Goal: Check status: Check status

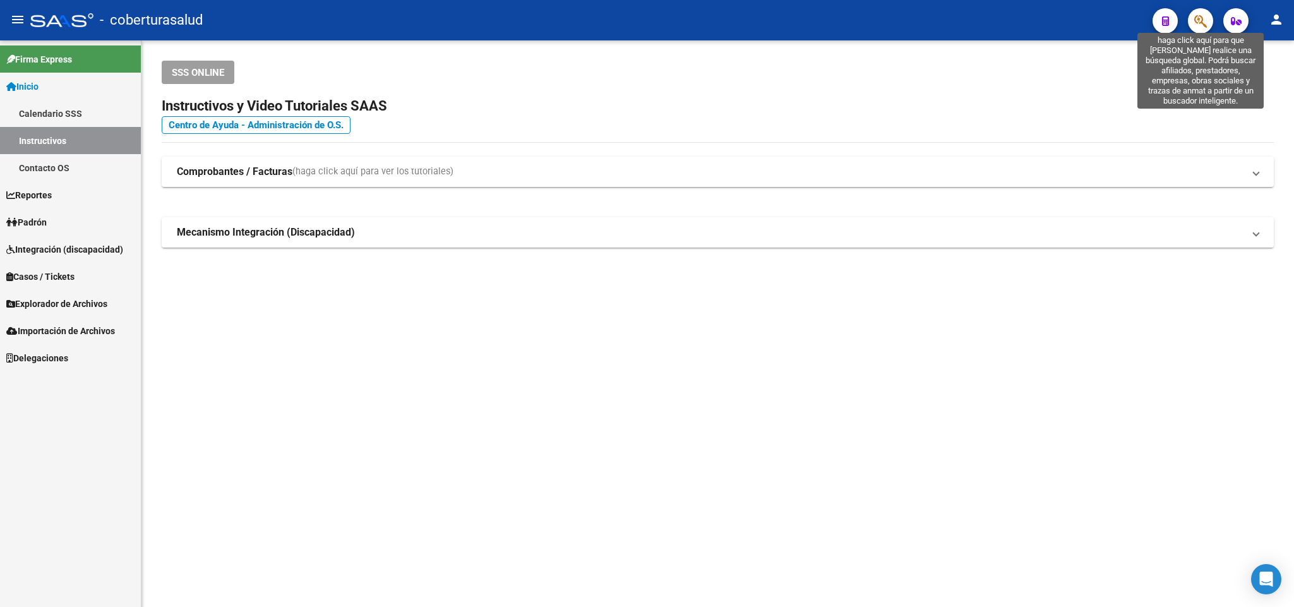
click at [1204, 21] on icon "button" at bounding box center [1200, 21] width 13 height 15
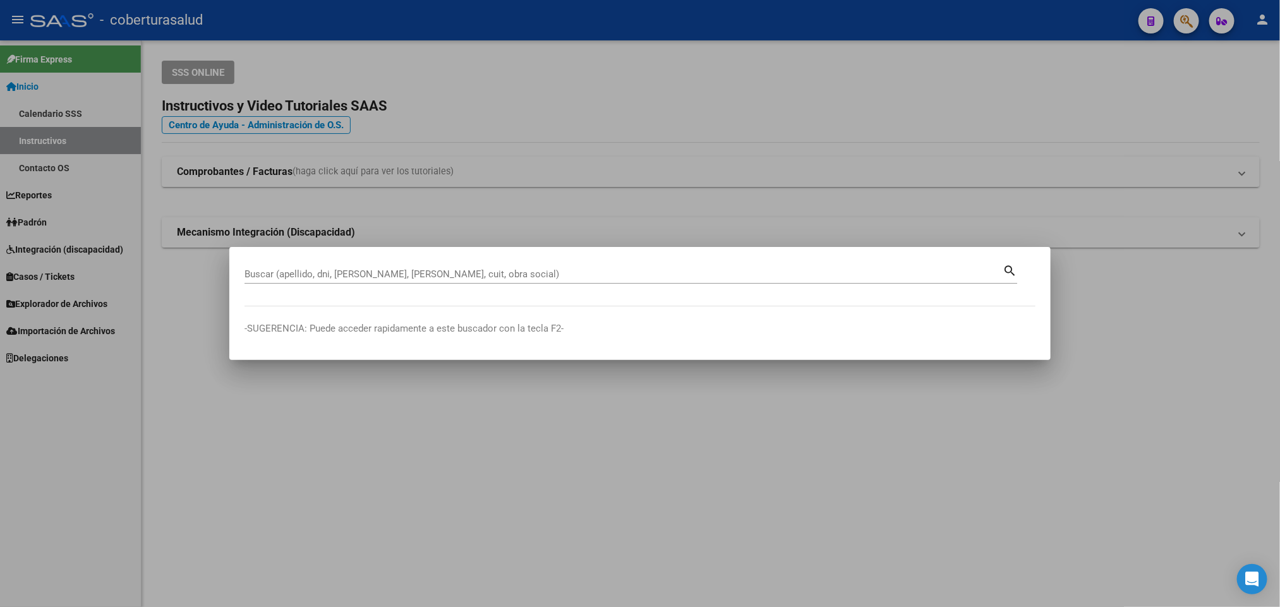
click at [731, 267] on div "Buscar (apellido, dni, [PERSON_NAME], [PERSON_NAME], cuit, obra social)" at bounding box center [623, 274] width 758 height 19
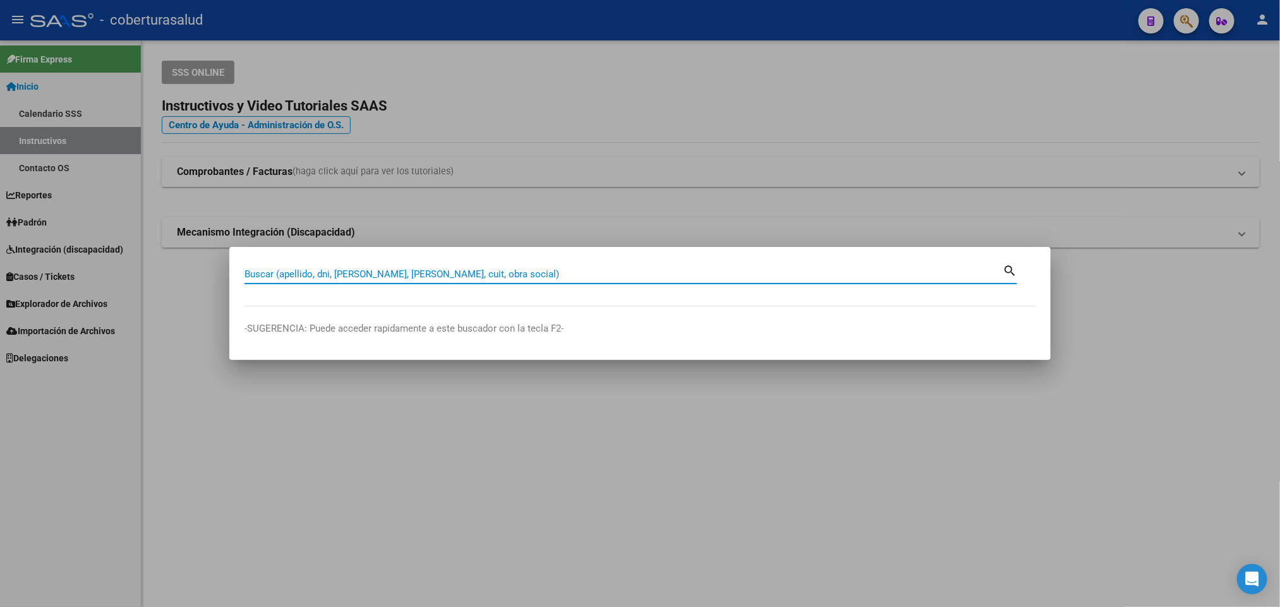
paste input "36942936"
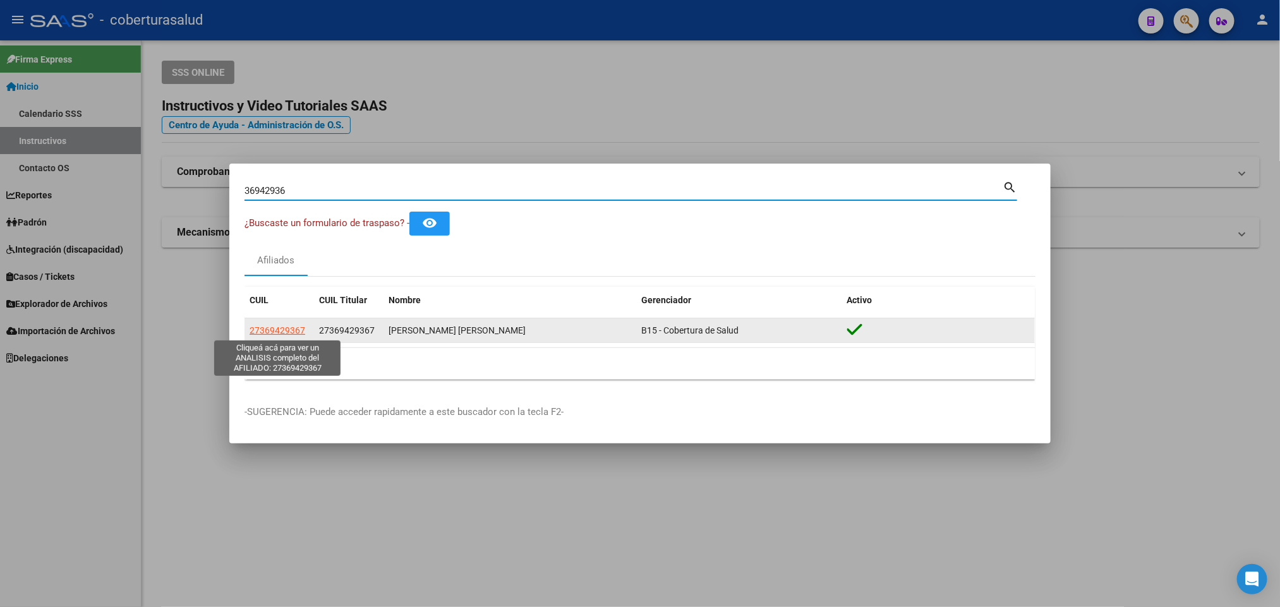
click at [290, 332] on span "27369429367" at bounding box center [277, 330] width 56 height 10
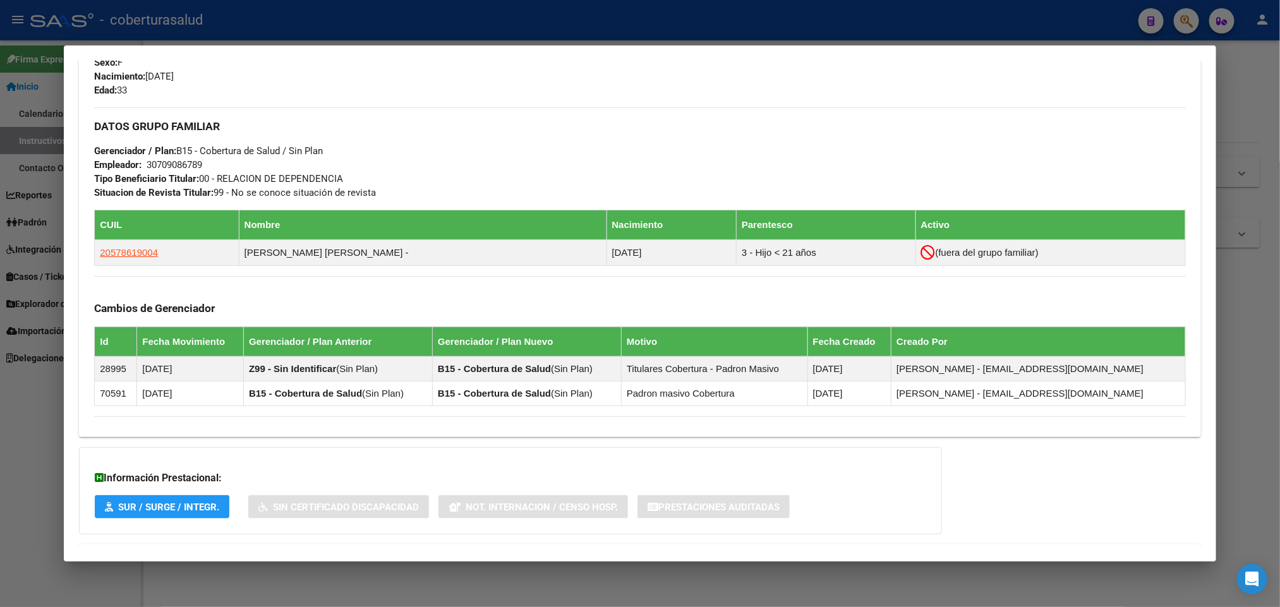
scroll to position [568, 0]
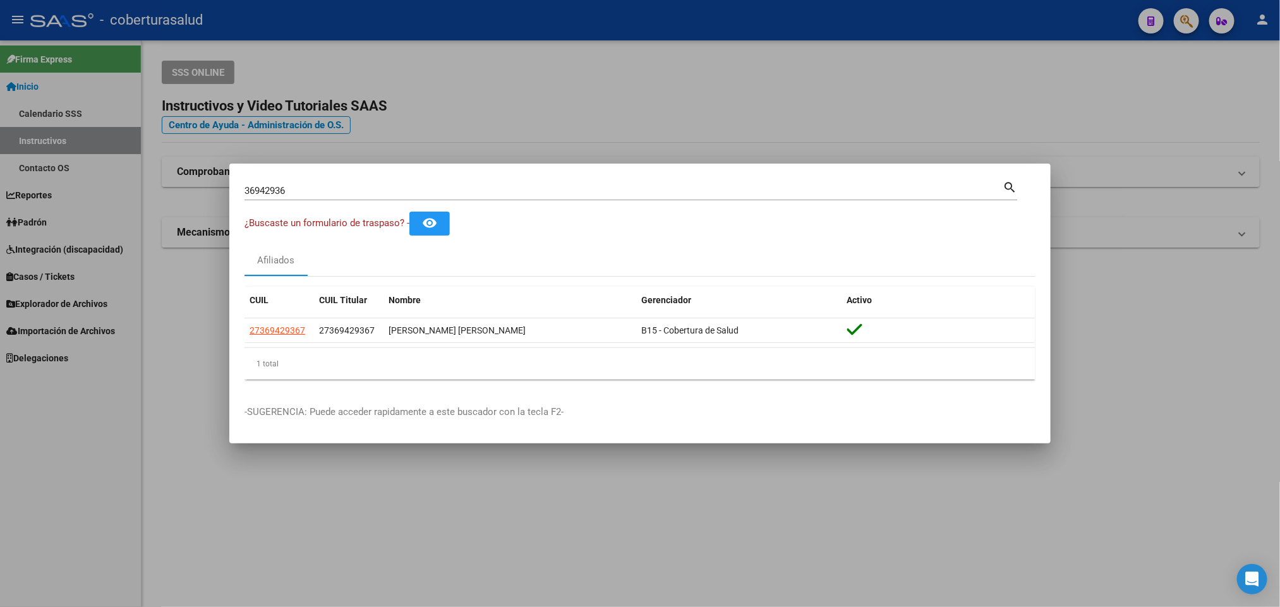
click at [434, 175] on mat-dialog-container "36942936 Buscar (apellido, dni, cuil, nro traspaso, cuit, obra social) search ¿…" at bounding box center [639, 304] width 821 height 280
click at [434, 198] on div "36942936 Buscar (apellido, dni, [PERSON_NAME], [PERSON_NAME], cuit, obra social)" at bounding box center [623, 190] width 758 height 19
click at [434, 191] on input "36942936" at bounding box center [623, 190] width 758 height 11
click at [337, 194] on div "36942936 Buscar (apellido, dni, [PERSON_NAME], [PERSON_NAME], cuit, obra social)" at bounding box center [623, 190] width 758 height 19
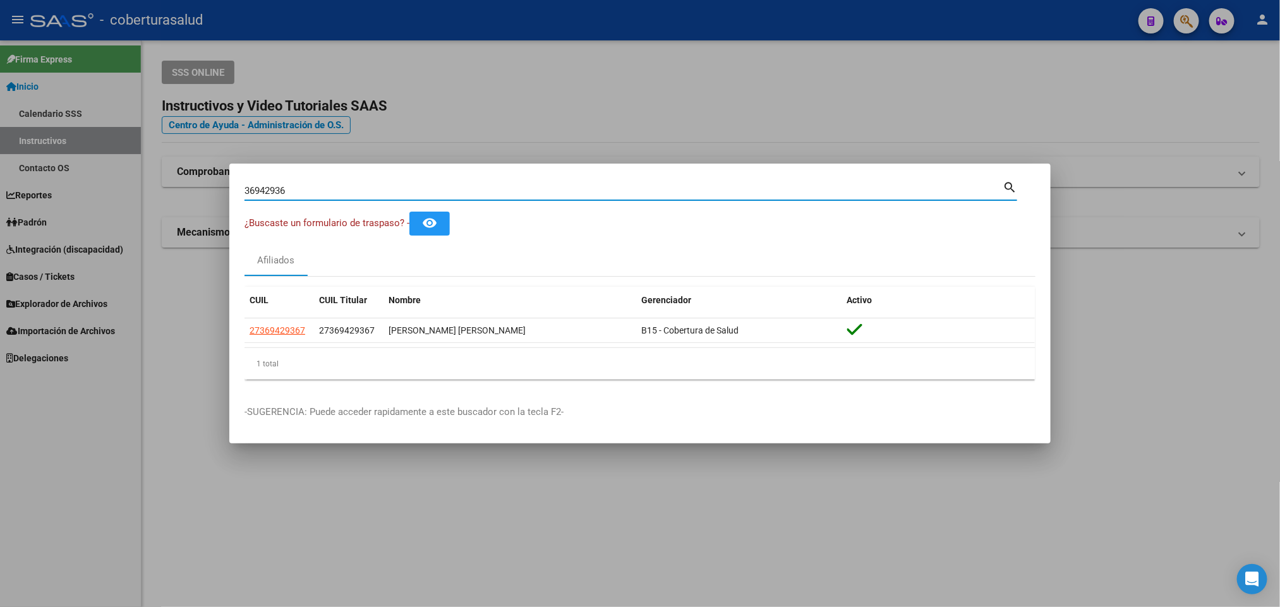
click at [338, 192] on input "36942936" at bounding box center [623, 190] width 758 height 11
paste input "36339354"
click at [352, 190] on input "3694293636339354" at bounding box center [623, 190] width 758 height 11
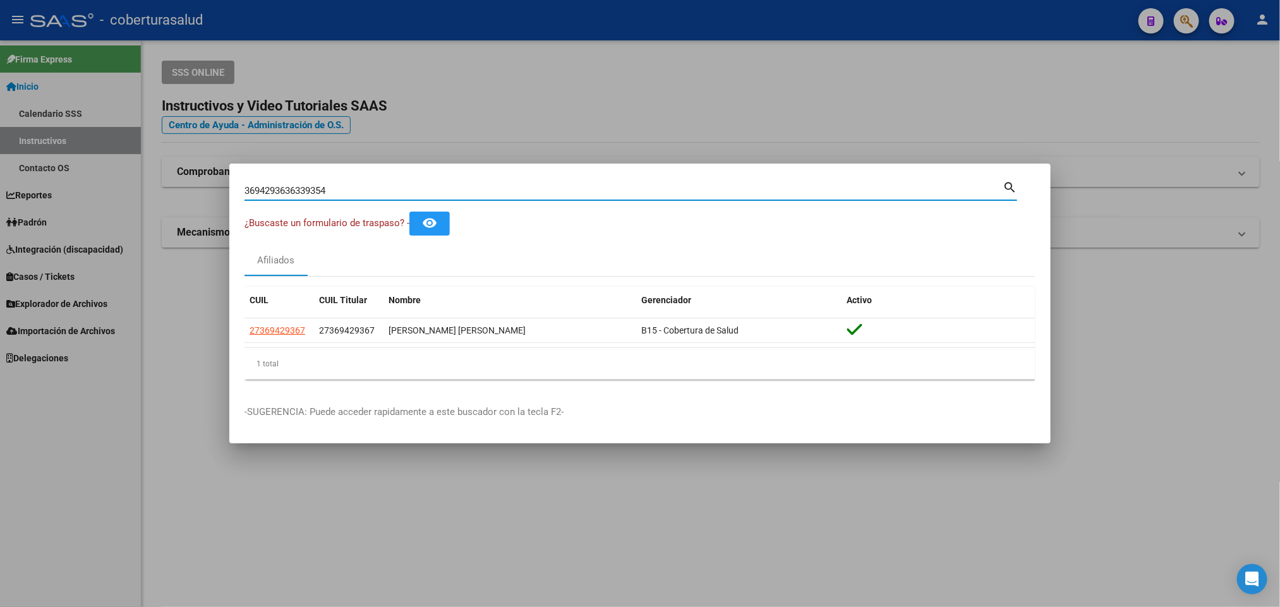
paste input
type input "36339354"
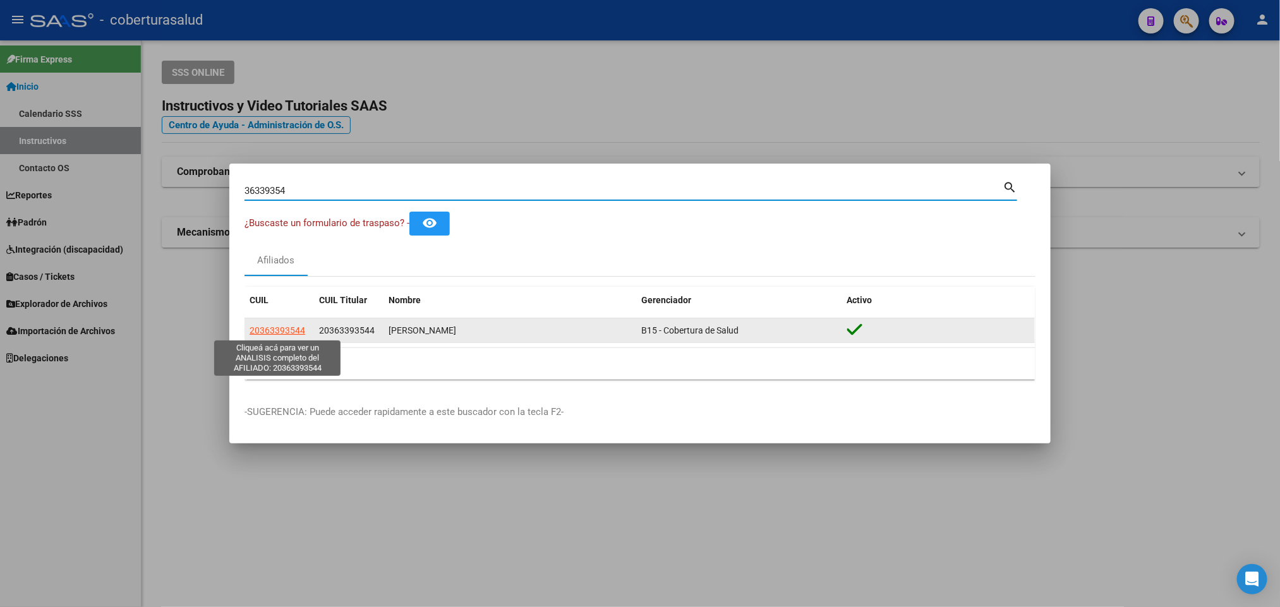
click at [287, 333] on span "20363393544" at bounding box center [277, 330] width 56 height 10
type textarea "20363393544"
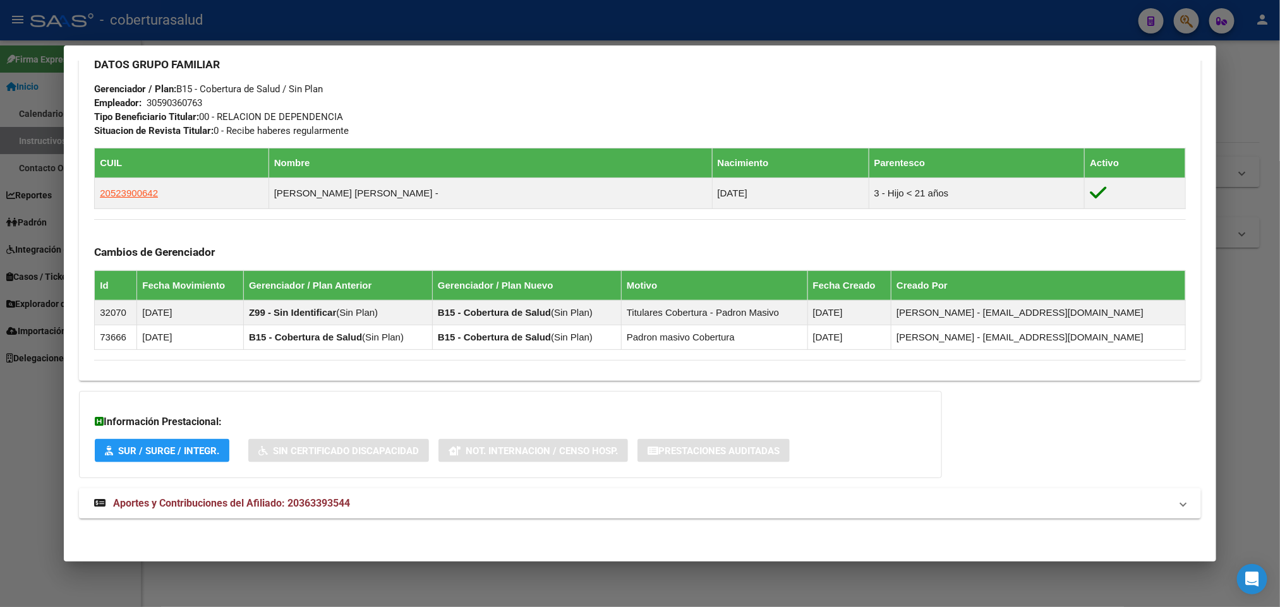
scroll to position [623, 0]
click at [800, 489] on mat-expansion-panel-header "Aportes y Contribuciones del Afiliado: 20363393544" at bounding box center [639, 503] width 1121 height 30
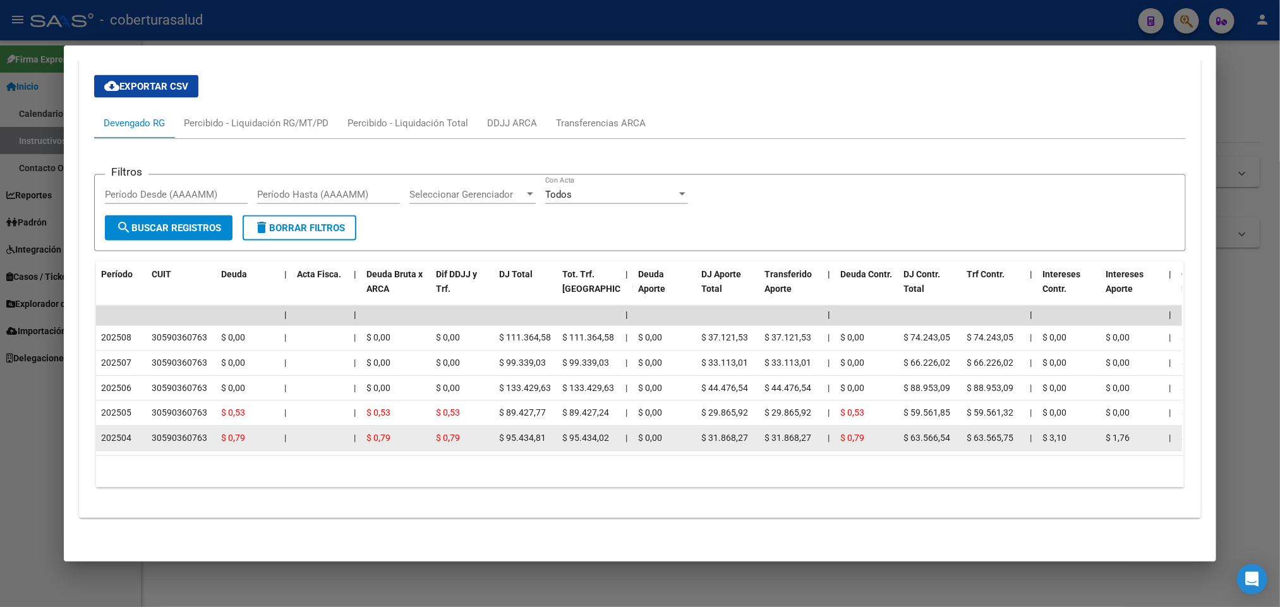
scroll to position [1122, 0]
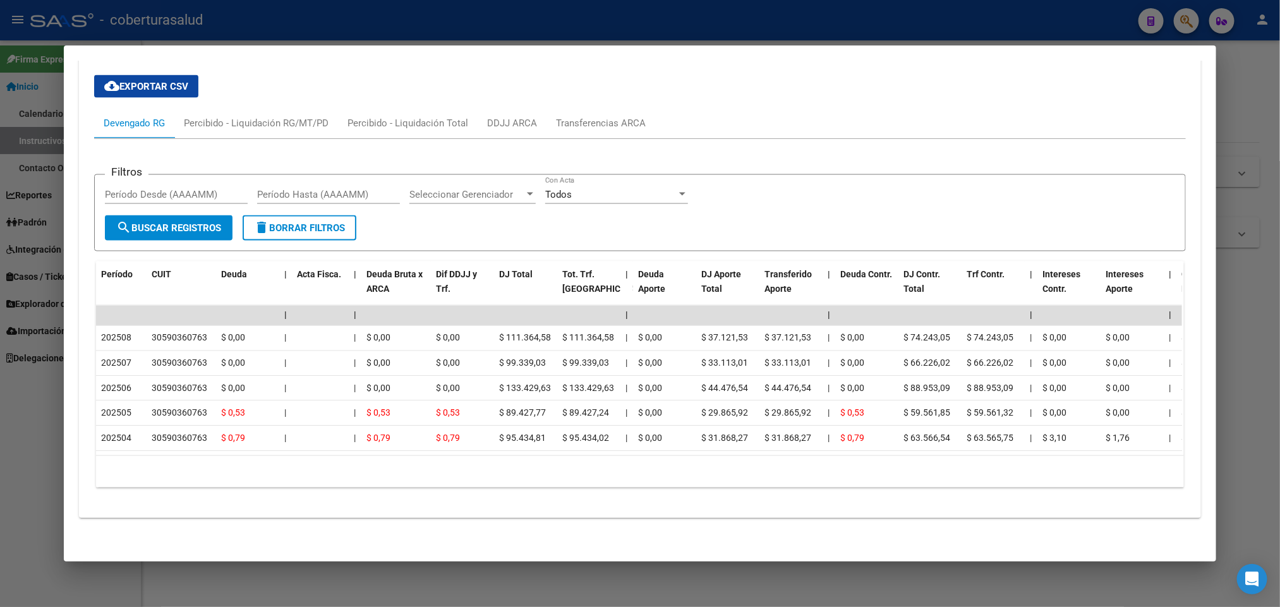
drag, startPoint x: 213, startPoint y: 455, endPoint x: 262, endPoint y: 450, distance: 49.5
click at [262, 450] on datatable-body "| | | | | | | | | | | | | 202508 30590360763 $ 0,00 | | $ 0,00 $ 0,00 $ 111.364…" at bounding box center [639, 381] width 1086 height 150
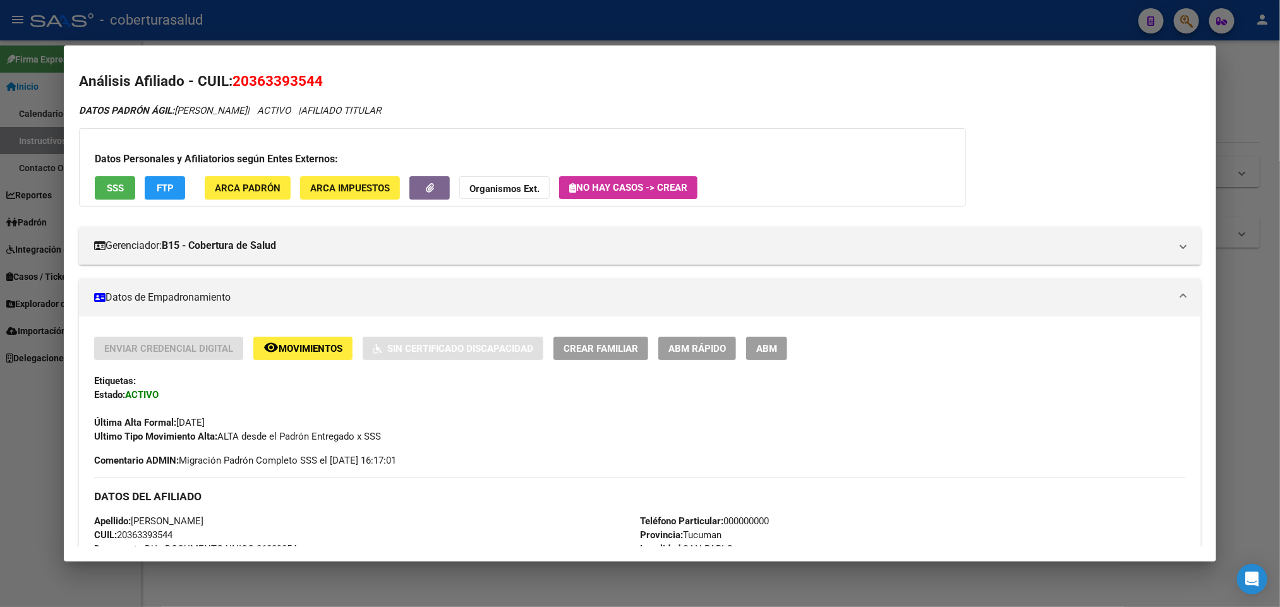
scroll to position [0, 0]
